Goal: Manage account settings

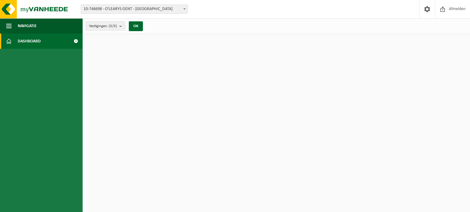
click at [32, 40] on span "Dashboard" at bounding box center [29, 41] width 23 height 15
click at [46, 39] on link "Dashboard" at bounding box center [41, 41] width 83 height 15
click at [163, 8] on span "10-746698 - O'LEARYS GENT - [GEOGRAPHIC_DATA]" at bounding box center [134, 9] width 106 height 9
click at [34, 40] on span "Dashboard" at bounding box center [29, 41] width 23 height 15
click at [76, 40] on span at bounding box center [76, 41] width 14 height 15
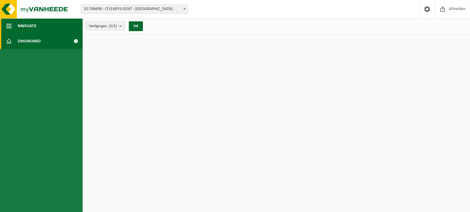
click at [9, 25] on span "button" at bounding box center [9, 25] width 6 height 15
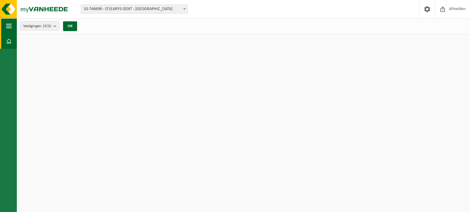
click at [9, 25] on span "button" at bounding box center [9, 25] width 6 height 15
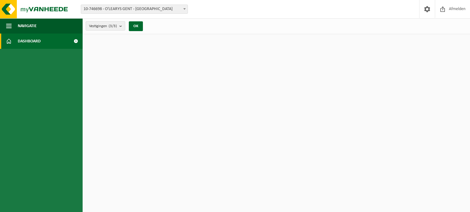
click at [122, 25] on b "submit" at bounding box center [122, 26] width 6 height 9
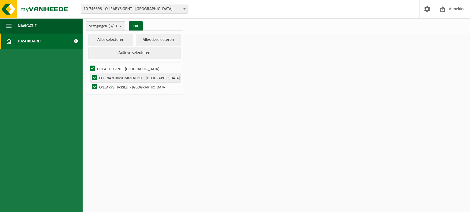
click at [95, 79] on label "EFFENAN BV/SUMMERDOK - GENT" at bounding box center [135, 77] width 90 height 9
click at [90, 73] on input "EFFENAN BV/SUMMERDOK - GENT" at bounding box center [89, 73] width 0 height 0
checkbox input "false"
click at [94, 87] on label "O'LEARYS HASSELT - HASSELT" at bounding box center [135, 87] width 90 height 9
click at [90, 83] on input "O'LEARYS HASSELT - HASSELT" at bounding box center [89, 82] width 0 height 0
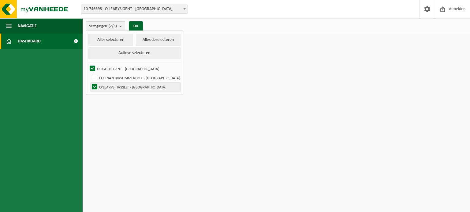
checkbox input "false"
click at [95, 79] on label "EFFENAN BV/SUMMERDOK - GENT" at bounding box center [135, 77] width 90 height 9
click at [90, 73] on input "EFFENAN BV/SUMMERDOK - GENT" at bounding box center [89, 73] width 0 height 0
checkbox input "true"
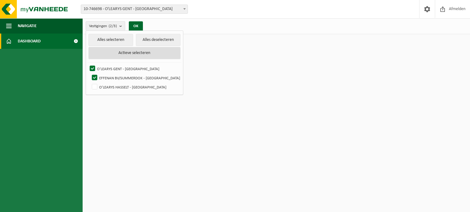
click at [124, 52] on button "Actieve selecteren" at bounding box center [134, 53] width 92 height 12
checkbox input "true"
click at [134, 23] on button "OK" at bounding box center [136, 26] width 14 height 10
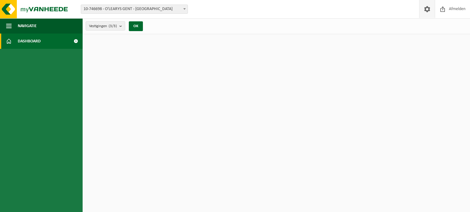
click at [428, 8] on span at bounding box center [426, 9] width 9 height 18
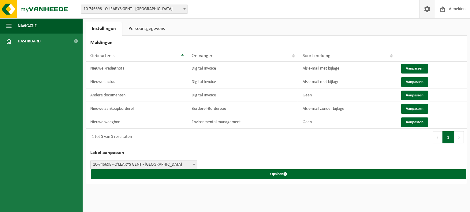
click at [428, 8] on span at bounding box center [426, 9] width 9 height 18
click at [456, 9] on span "Afmelden" at bounding box center [457, 9] width 20 height 18
